Goal: Task Accomplishment & Management: Manage account settings

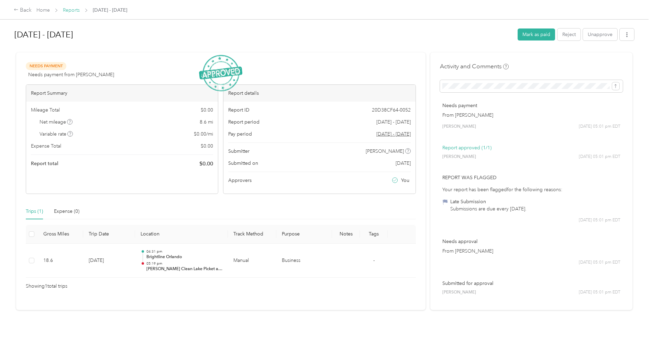
click at [77, 9] on link "Reports" at bounding box center [71, 10] width 17 height 6
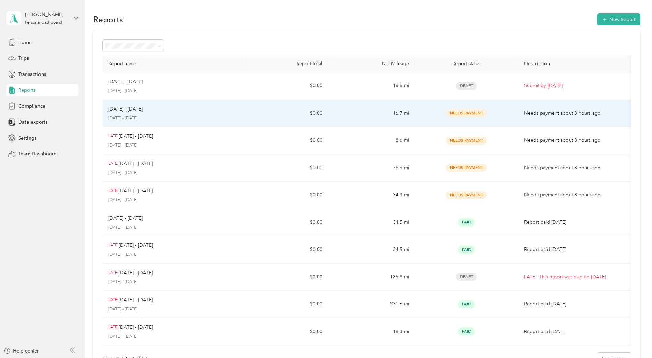
click at [217, 116] on p "[DATE] - [DATE]" at bounding box center [171, 118] width 127 height 6
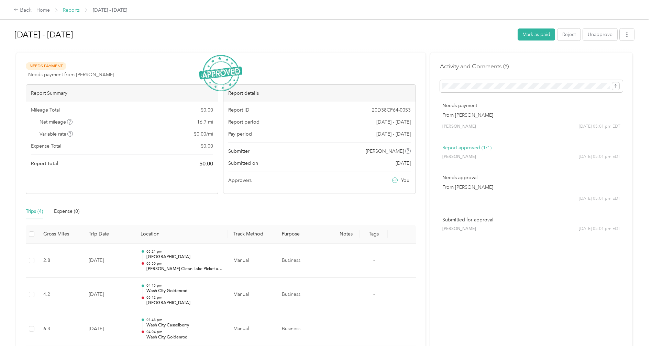
click at [73, 10] on link "Reports" at bounding box center [71, 10] width 17 height 6
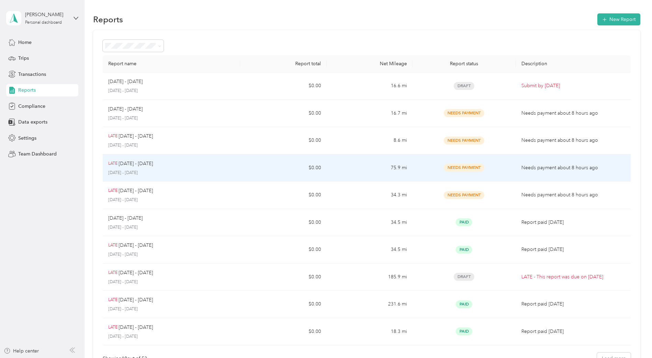
click at [151, 161] on p "[DATE] - [DATE]" at bounding box center [136, 164] width 34 height 8
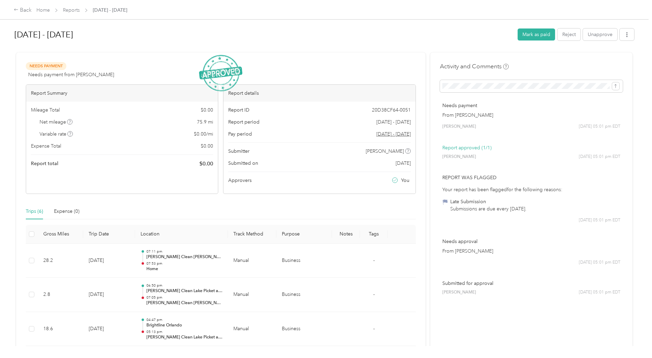
click at [72, 7] on span "Reports" at bounding box center [71, 10] width 17 height 7
click at [80, 9] on div "Home Reports [DATE] - [DATE]" at bounding box center [81, 10] width 91 height 7
click at [74, 11] on link "Reports" at bounding box center [71, 10] width 17 height 6
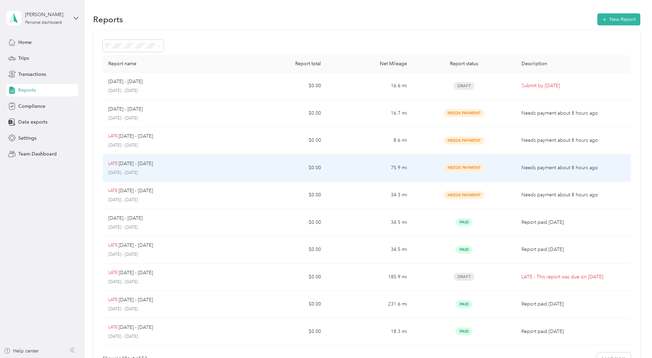
click at [172, 169] on div "LATE [DATE] - [DATE] [DATE] - [DATE]" at bounding box center [171, 168] width 127 height 16
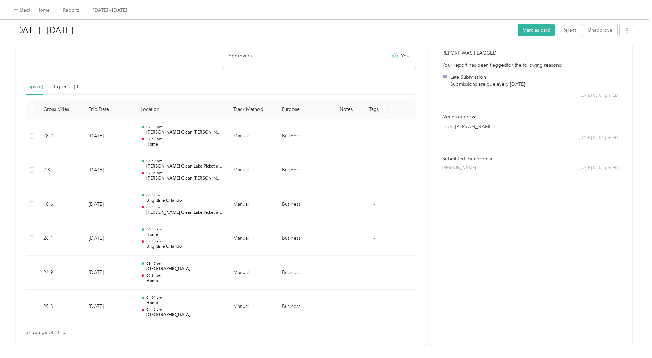
scroll to position [129, 0]
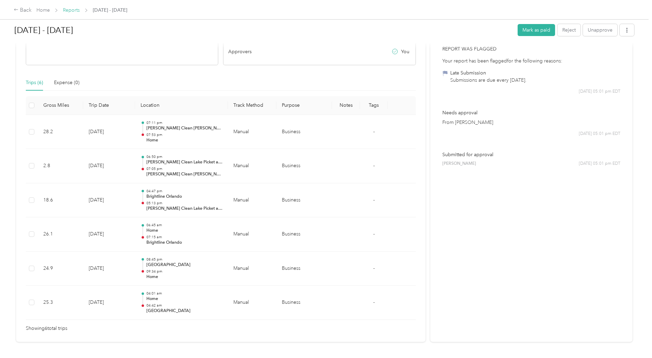
click at [79, 8] on link "Reports" at bounding box center [71, 10] width 17 height 6
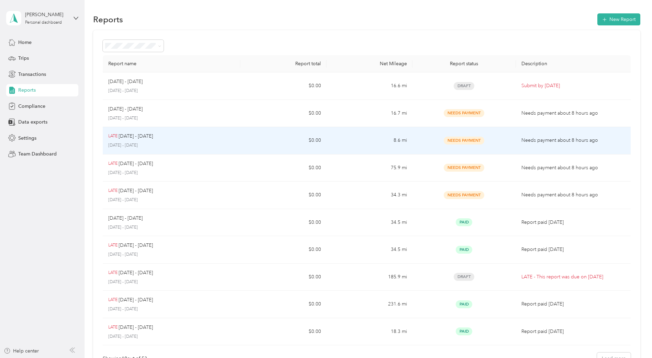
click at [173, 137] on div "LATE [DATE] - [DATE]" at bounding box center [171, 137] width 127 height 8
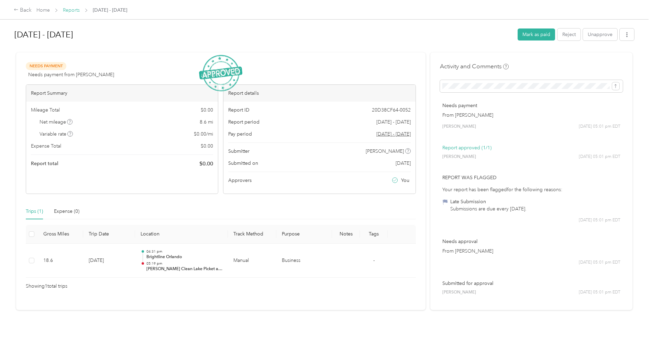
click at [72, 8] on link "Reports" at bounding box center [71, 10] width 17 height 6
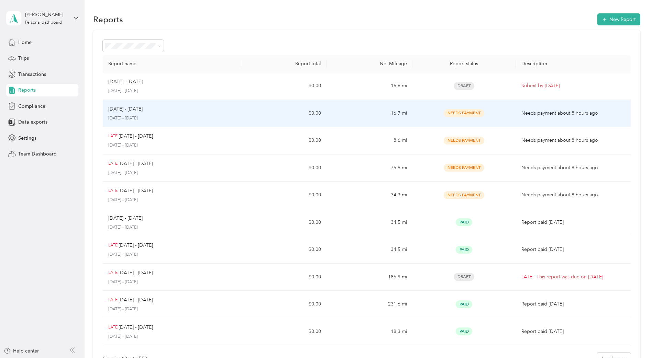
click at [153, 113] on div "[DATE] - [DATE] [DATE] - [DATE]" at bounding box center [171, 114] width 127 height 16
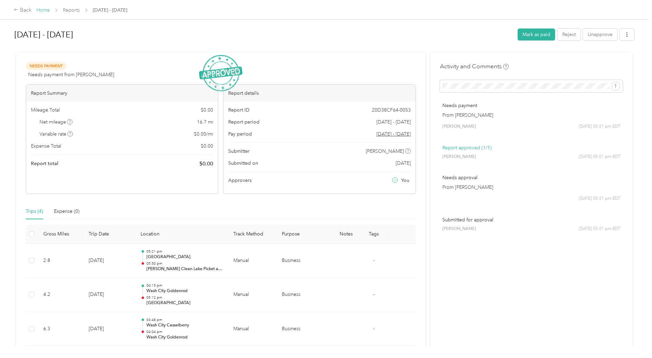
click at [43, 9] on link "Home" at bounding box center [42, 10] width 13 height 6
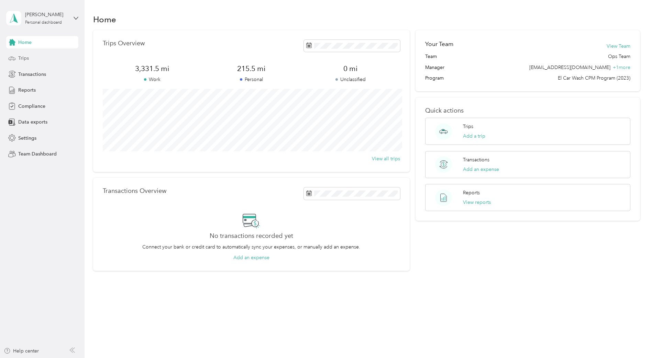
click at [31, 59] on div "Trips" at bounding box center [42, 58] width 72 height 12
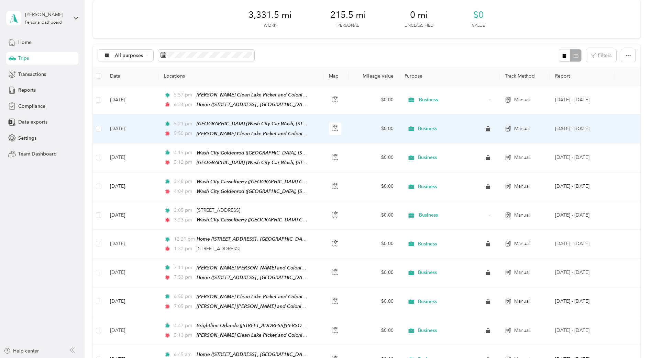
scroll to position [43, 0]
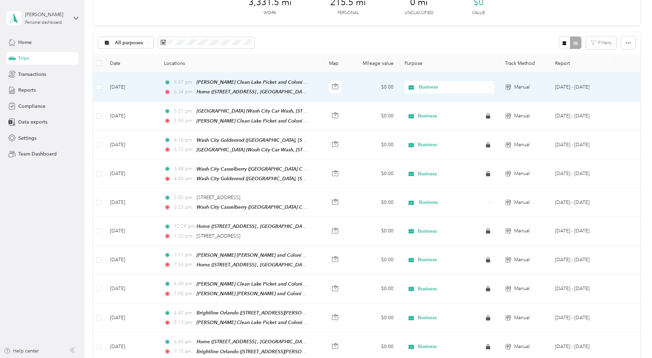
click at [134, 84] on td "[DATE]" at bounding box center [131, 87] width 54 height 29
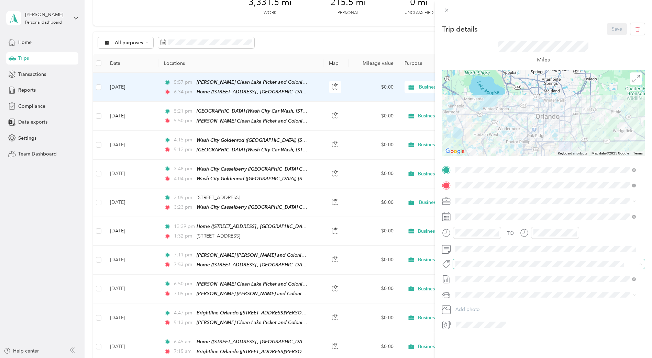
click at [552, 259] on div "TO Add photo" at bounding box center [543, 248] width 203 height 166
click at [445, 280] on icon at bounding box center [446, 279] width 9 height 9
click at [467, 220] on span at bounding box center [549, 216] width 192 height 11
click at [446, 217] on rect at bounding box center [446, 217] width 1 height 1
drag, startPoint x: 504, startPoint y: 311, endPoint x: 504, endPoint y: 307, distance: 3.8
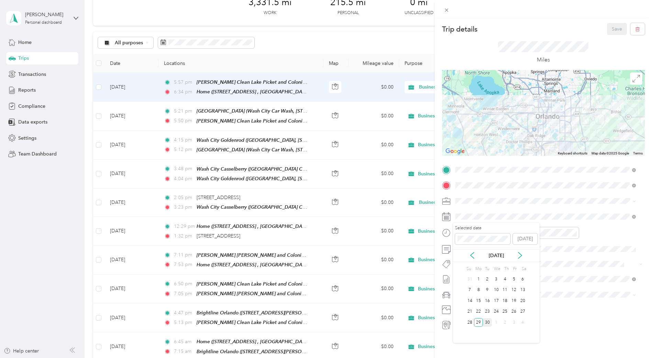
click at [504, 310] on div "25" at bounding box center [505, 312] width 9 height 9
click at [609, 28] on button "Save" at bounding box center [617, 29] width 20 height 12
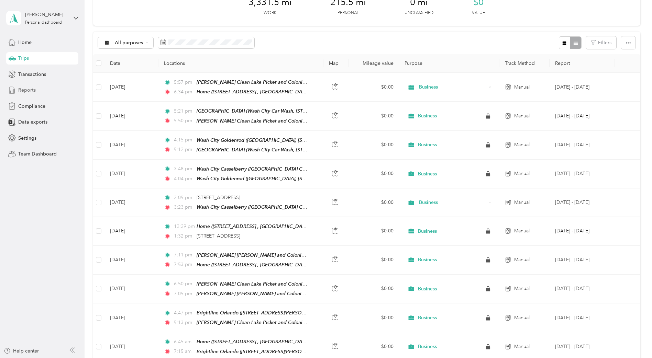
click at [33, 90] on span "Reports" at bounding box center [27, 90] width 18 height 7
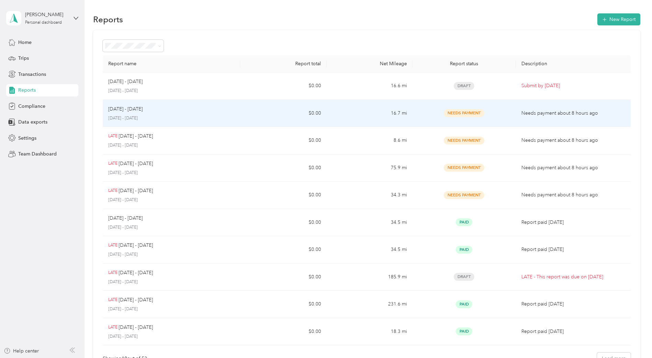
click at [194, 114] on div "[DATE] - [DATE] [DATE] - [DATE]" at bounding box center [171, 114] width 127 height 16
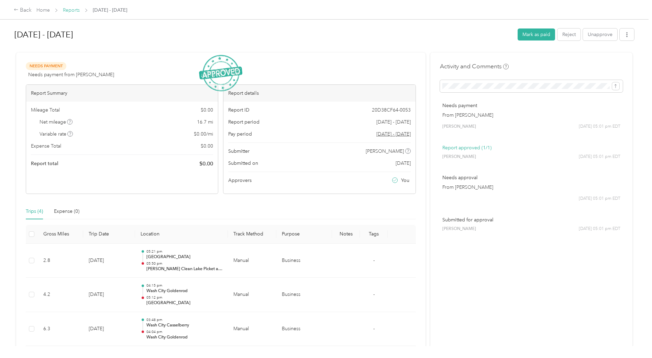
click at [72, 7] on link "Reports" at bounding box center [71, 10] width 17 height 6
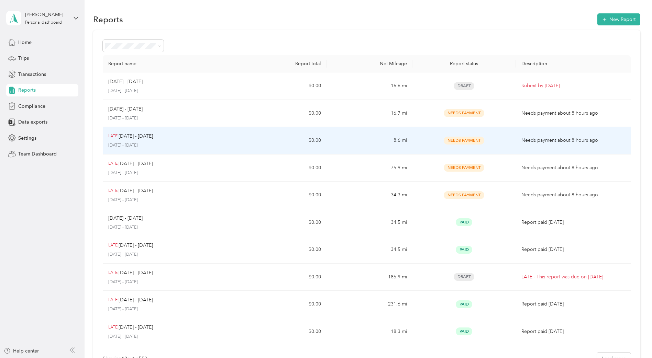
click at [201, 136] on div "LATE [DATE] - [DATE]" at bounding box center [171, 137] width 127 height 8
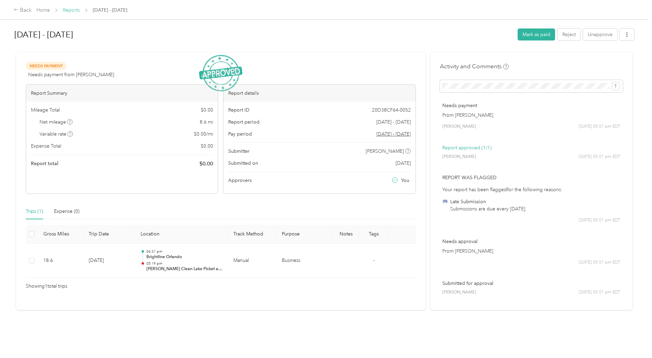
click at [75, 10] on link "Reports" at bounding box center [71, 10] width 17 height 6
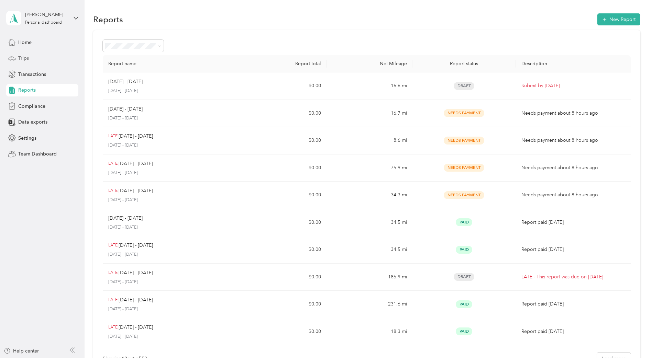
click at [33, 58] on div "Trips" at bounding box center [42, 58] width 72 height 12
